Goal: Task Accomplishment & Management: Use online tool/utility

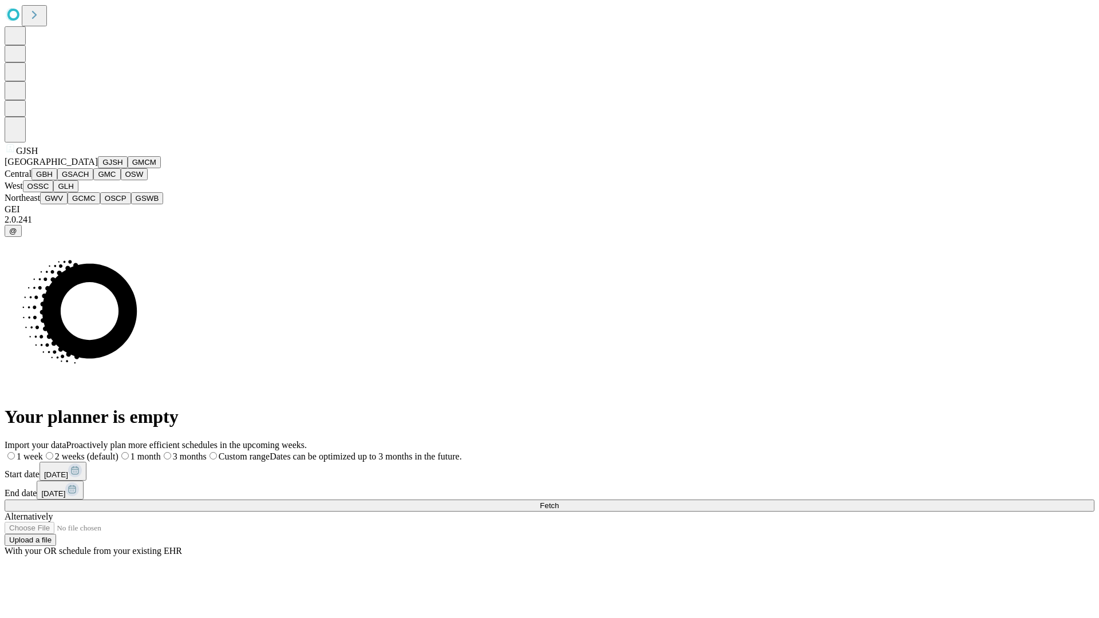
click at [98, 168] on button "GJSH" at bounding box center [113, 162] width 30 height 12
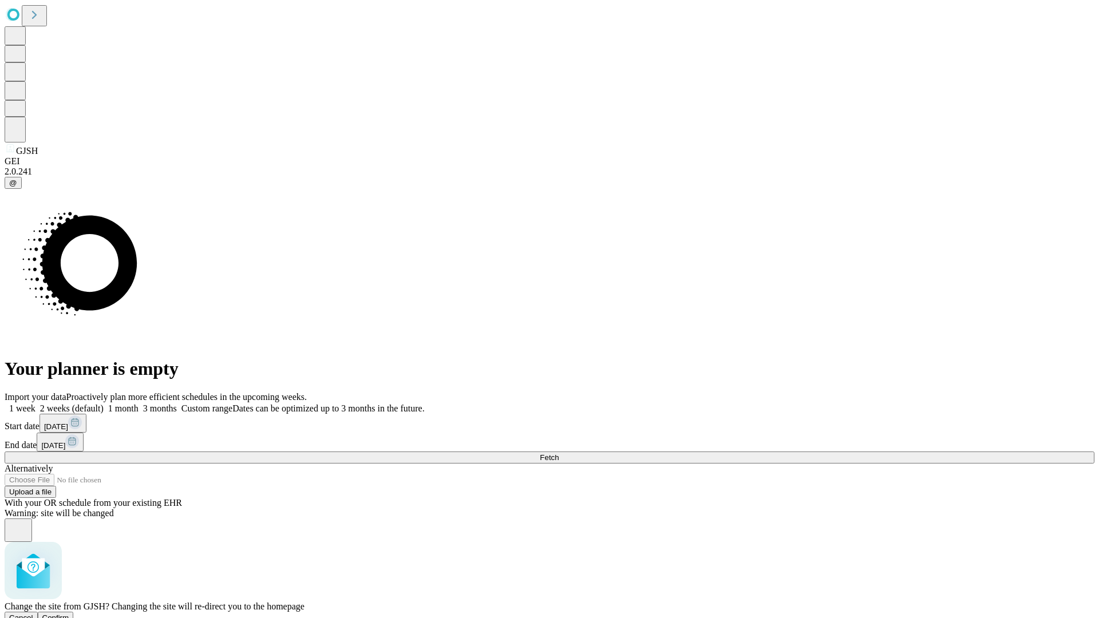
click at [69, 613] on span "Confirm" at bounding box center [55, 617] width 27 height 9
click at [138, 403] on label "1 month" at bounding box center [121, 408] width 35 height 10
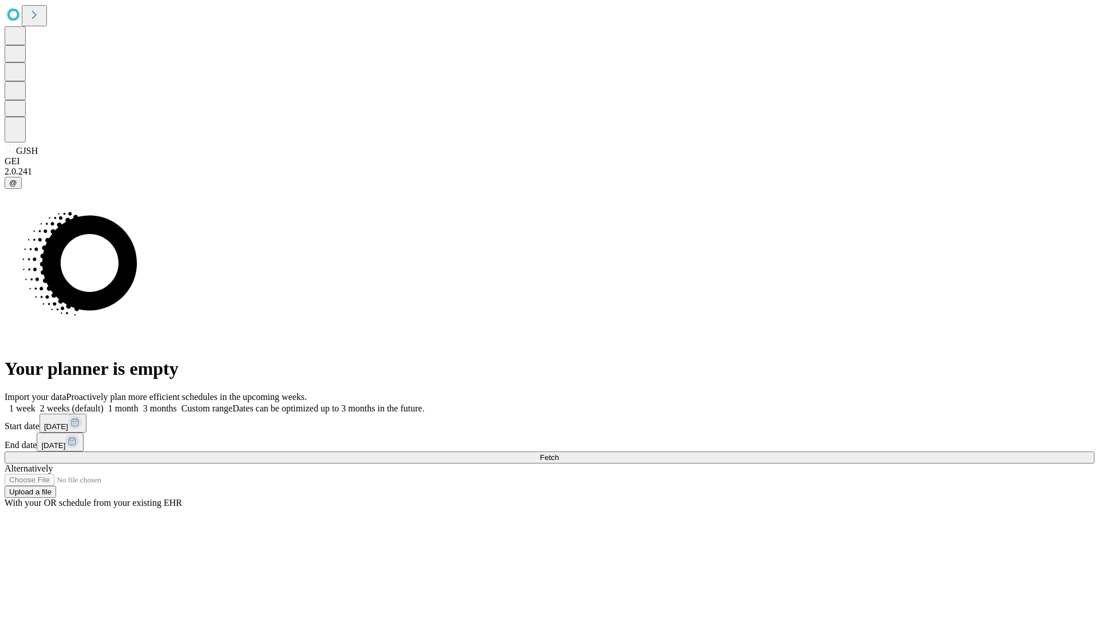
click at [558, 453] on span "Fetch" at bounding box center [549, 457] width 19 height 9
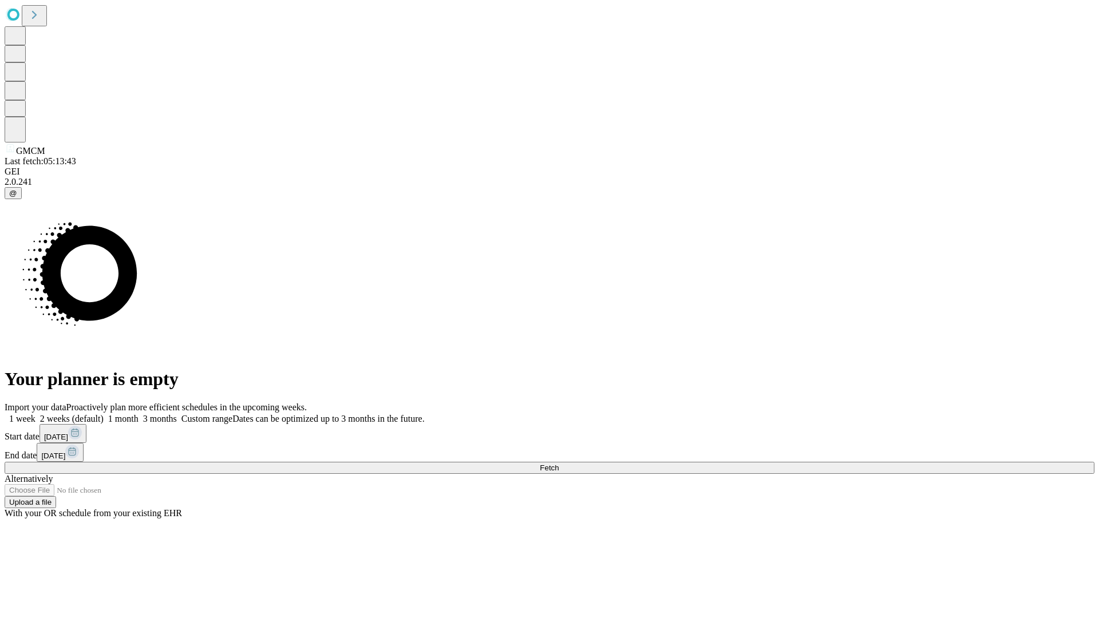
click at [138, 414] on label "1 month" at bounding box center [121, 419] width 35 height 10
click at [558, 463] on span "Fetch" at bounding box center [549, 467] width 19 height 9
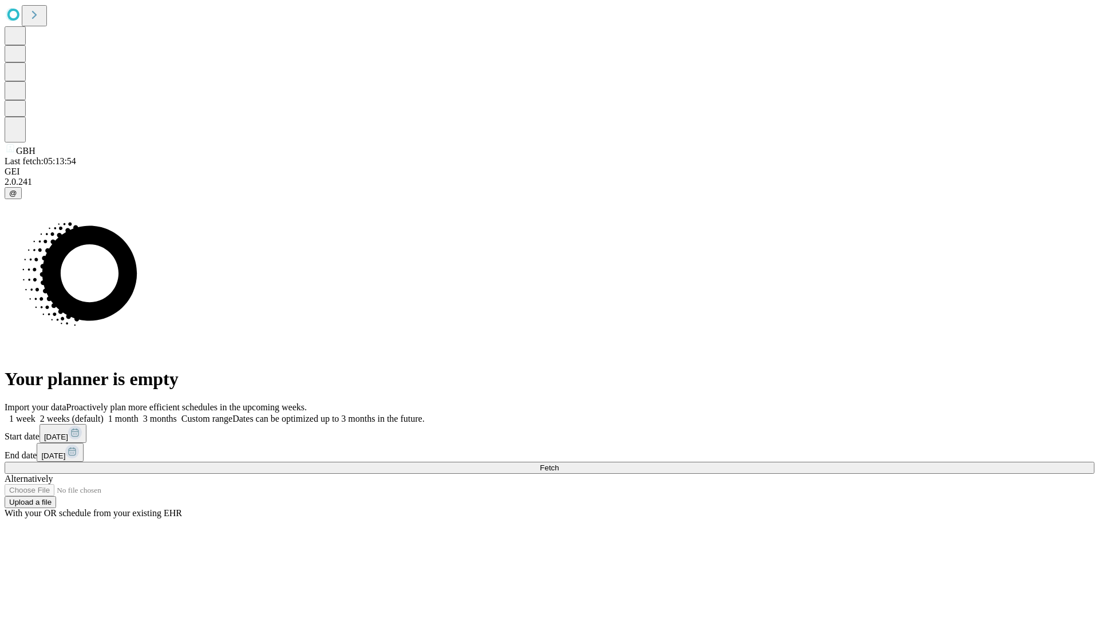
click at [138, 414] on label "1 month" at bounding box center [121, 419] width 35 height 10
click at [558, 463] on span "Fetch" at bounding box center [549, 467] width 19 height 9
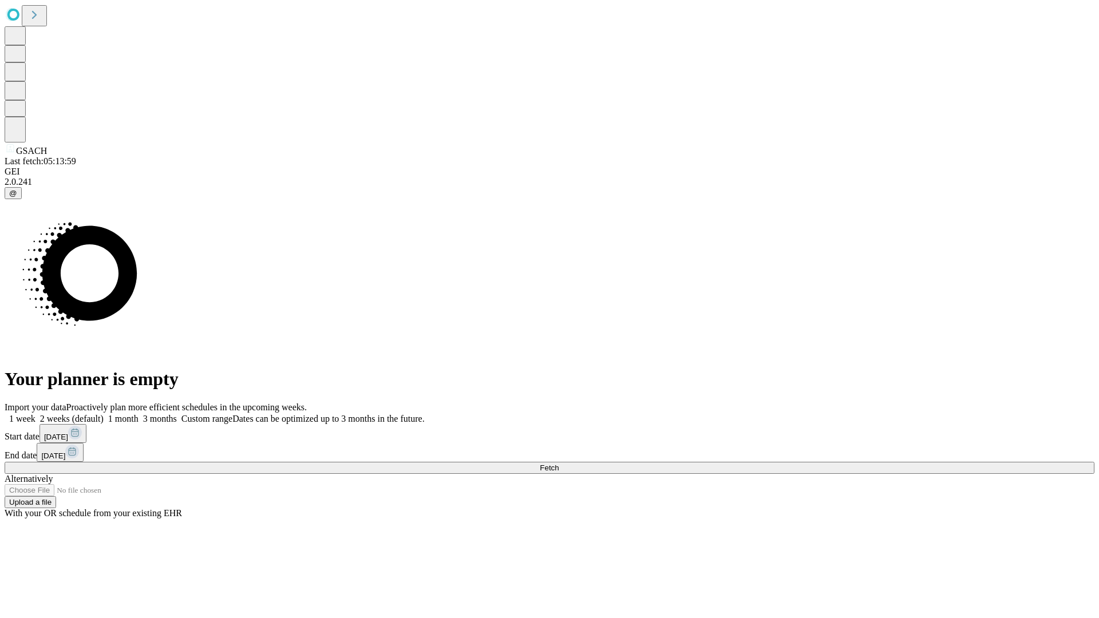
click at [138, 414] on label "1 month" at bounding box center [121, 419] width 35 height 10
click at [558, 463] on span "Fetch" at bounding box center [549, 467] width 19 height 9
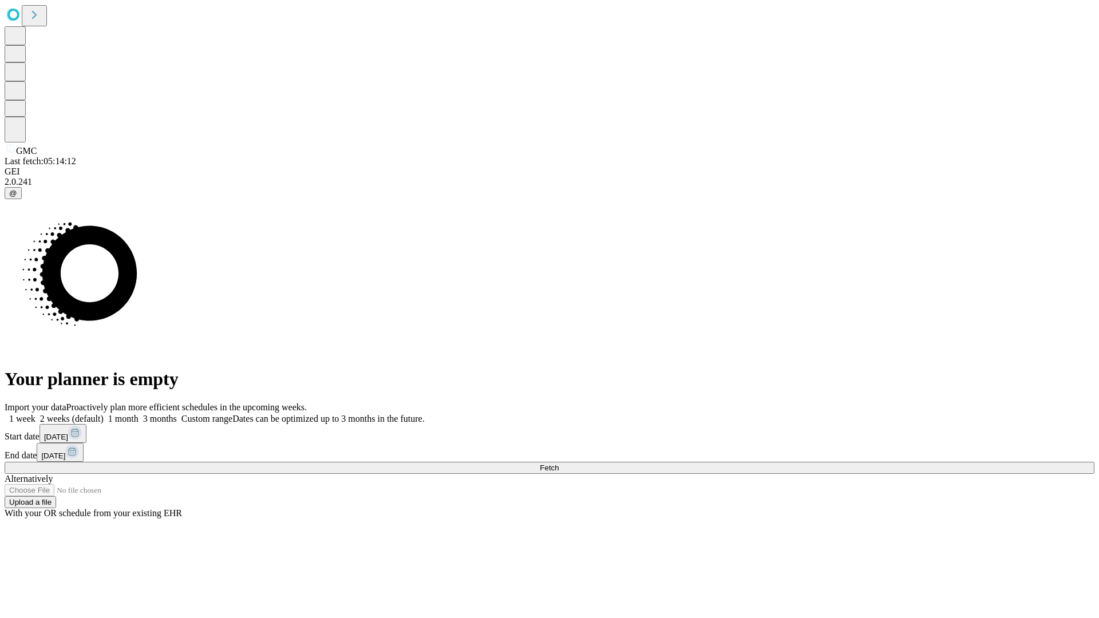
click at [138, 414] on label "1 month" at bounding box center [121, 419] width 35 height 10
click at [558, 463] on span "Fetch" at bounding box center [549, 467] width 19 height 9
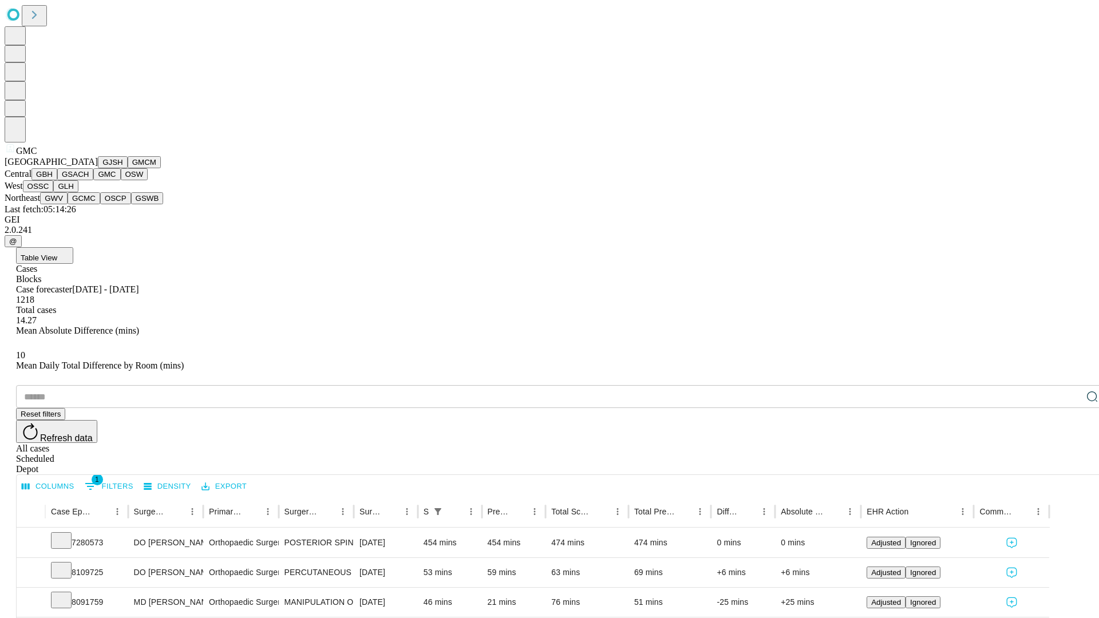
click at [121, 180] on button "OSW" at bounding box center [134, 174] width 27 height 12
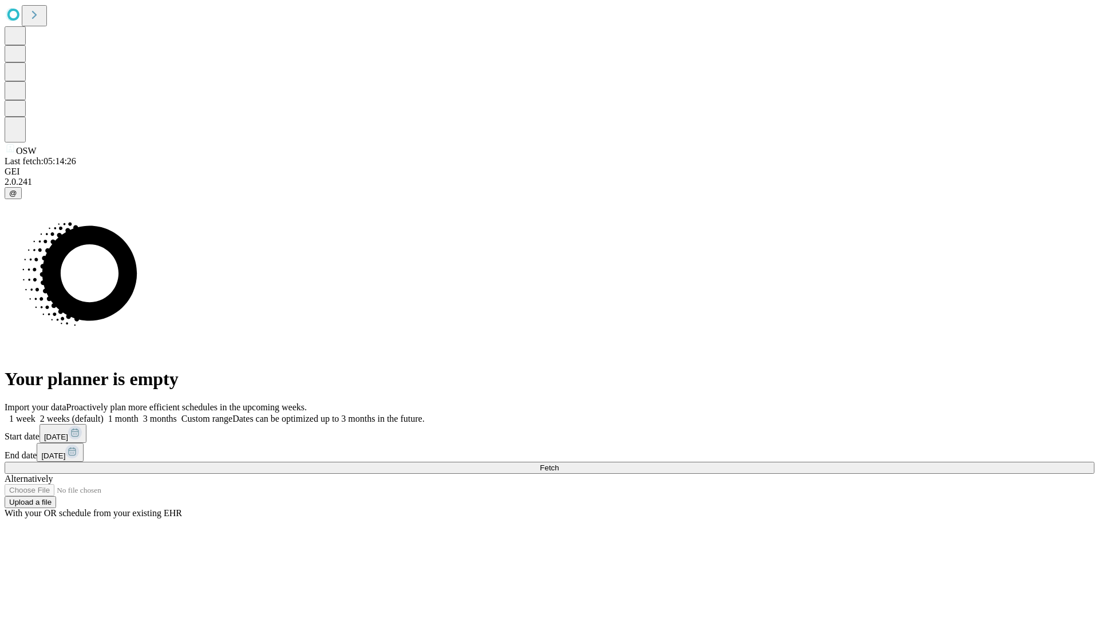
click at [138, 414] on label "1 month" at bounding box center [121, 419] width 35 height 10
click at [558, 463] on span "Fetch" at bounding box center [549, 467] width 19 height 9
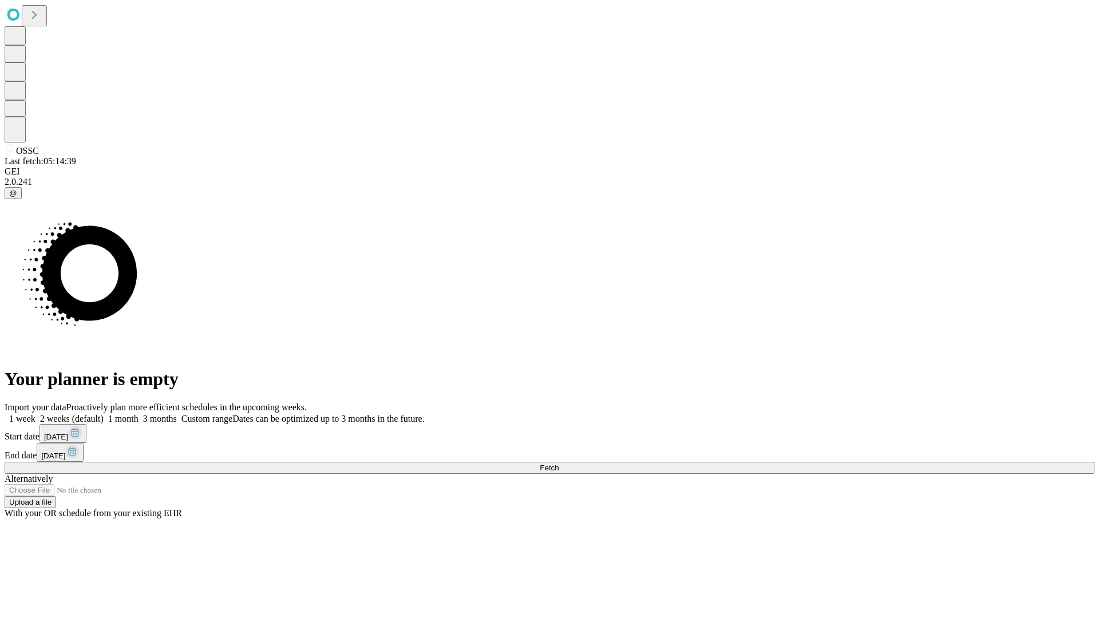
click at [138, 414] on label "1 month" at bounding box center [121, 419] width 35 height 10
click at [558, 463] on span "Fetch" at bounding box center [549, 467] width 19 height 9
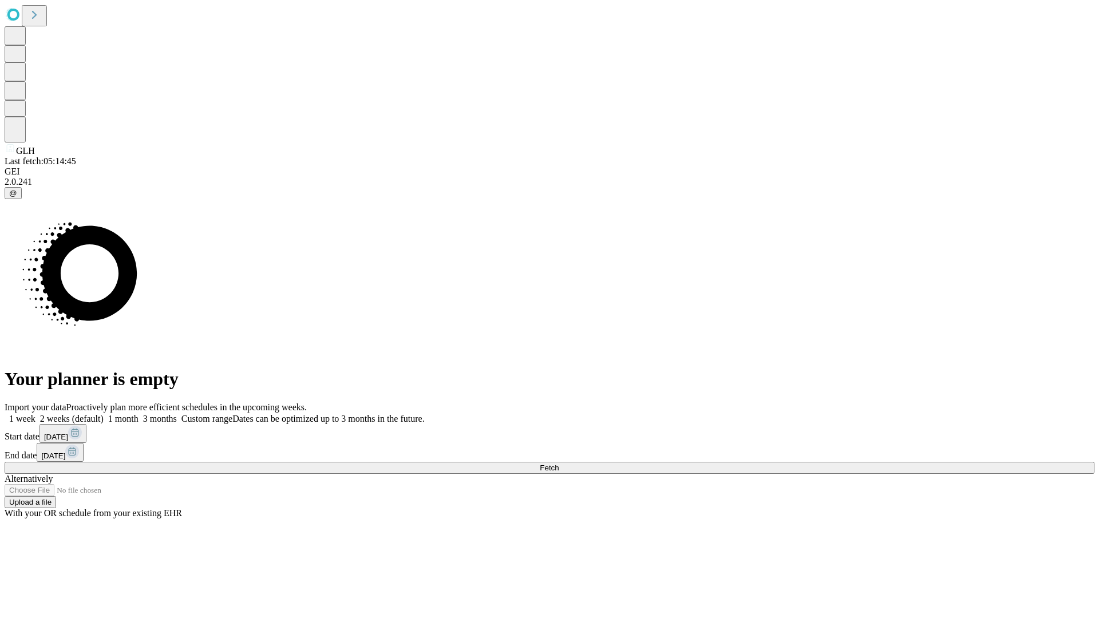
click at [558, 463] on span "Fetch" at bounding box center [549, 467] width 19 height 9
click at [138, 414] on label "1 month" at bounding box center [121, 419] width 35 height 10
click at [558, 463] on span "Fetch" at bounding box center [549, 467] width 19 height 9
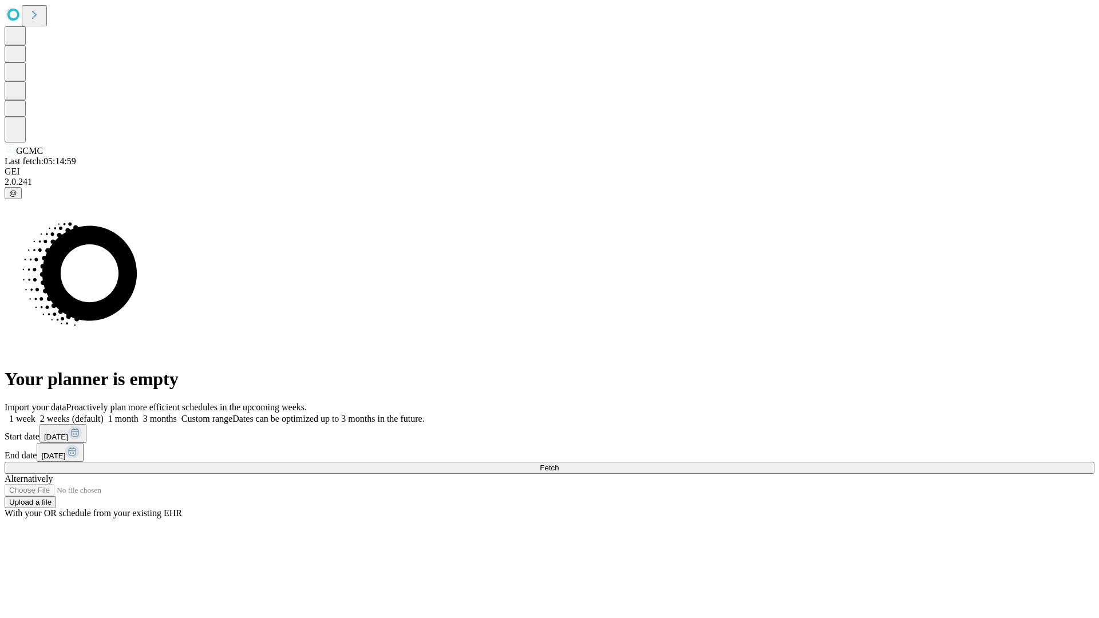
click at [138, 414] on label "1 month" at bounding box center [121, 419] width 35 height 10
click at [558, 463] on span "Fetch" at bounding box center [549, 467] width 19 height 9
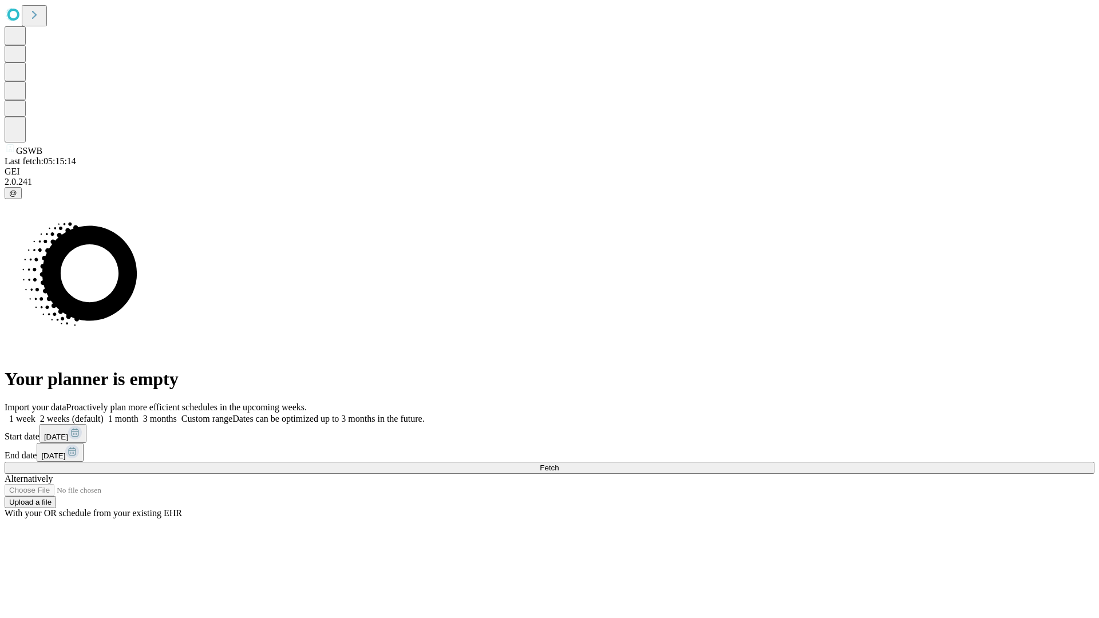
click at [138, 414] on label "1 month" at bounding box center [121, 419] width 35 height 10
click at [558, 463] on span "Fetch" at bounding box center [549, 467] width 19 height 9
